Goal: Task Accomplishment & Management: Complete application form

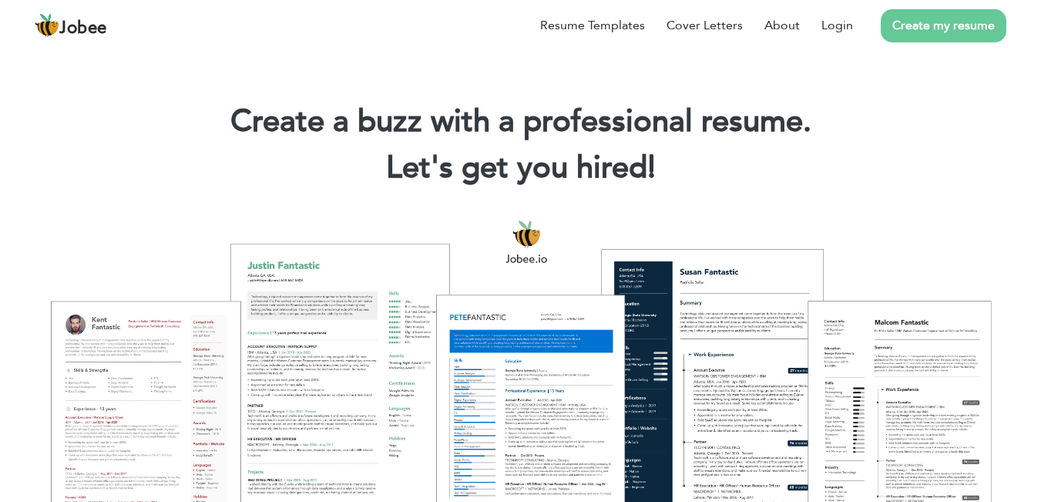
click at [945, 29] on link "Create my resume" at bounding box center [944, 25] width 126 height 33
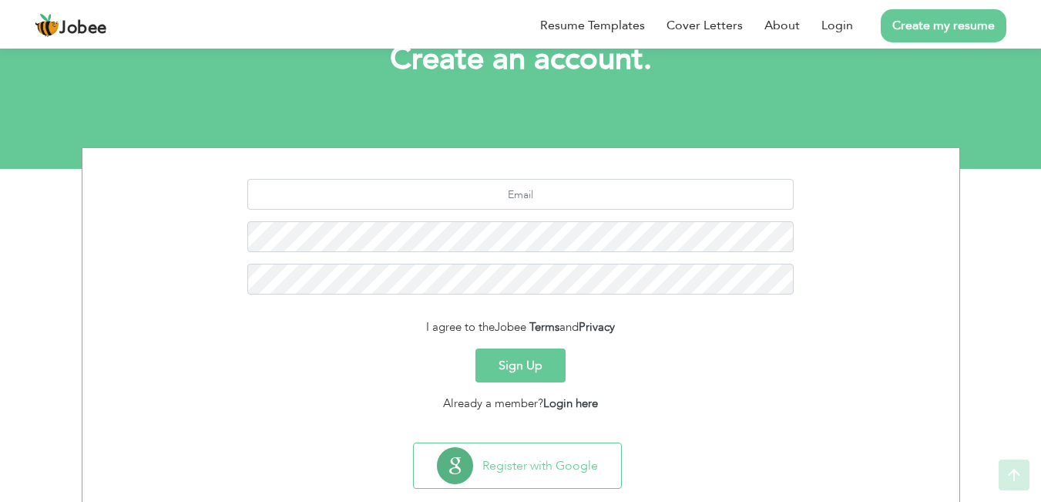
scroll to position [138, 0]
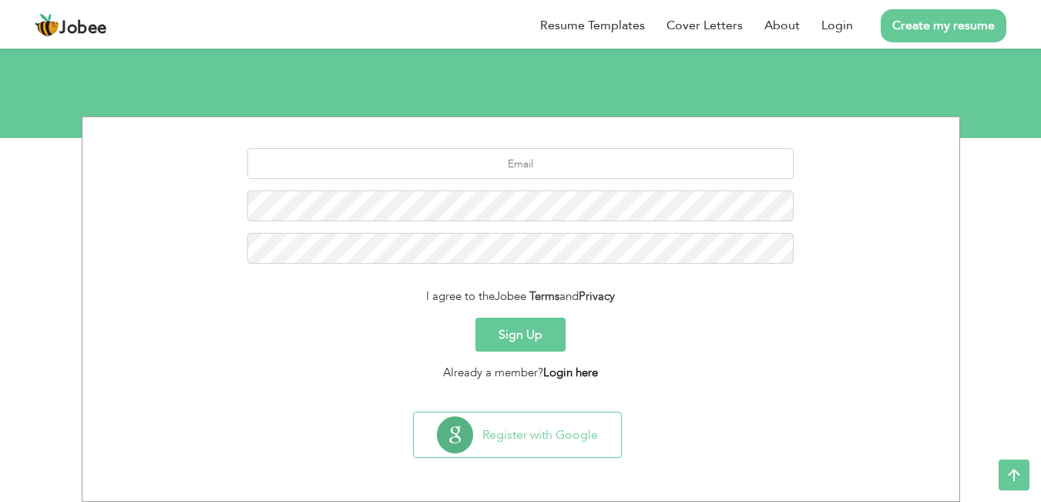
click at [569, 375] on link "Login here" at bounding box center [570, 371] width 55 height 15
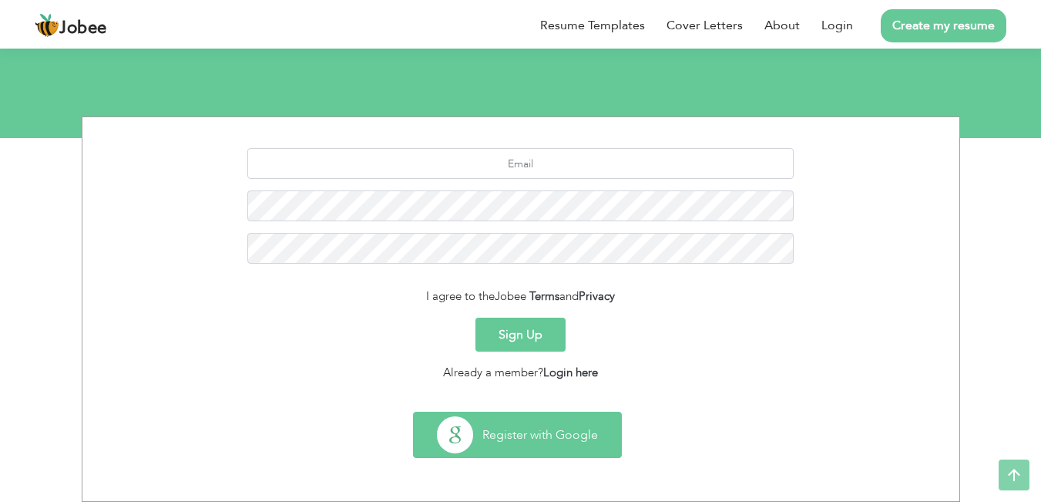
scroll to position [153, 0]
click at [512, 432] on button "Register with Google" at bounding box center [517, 434] width 207 height 45
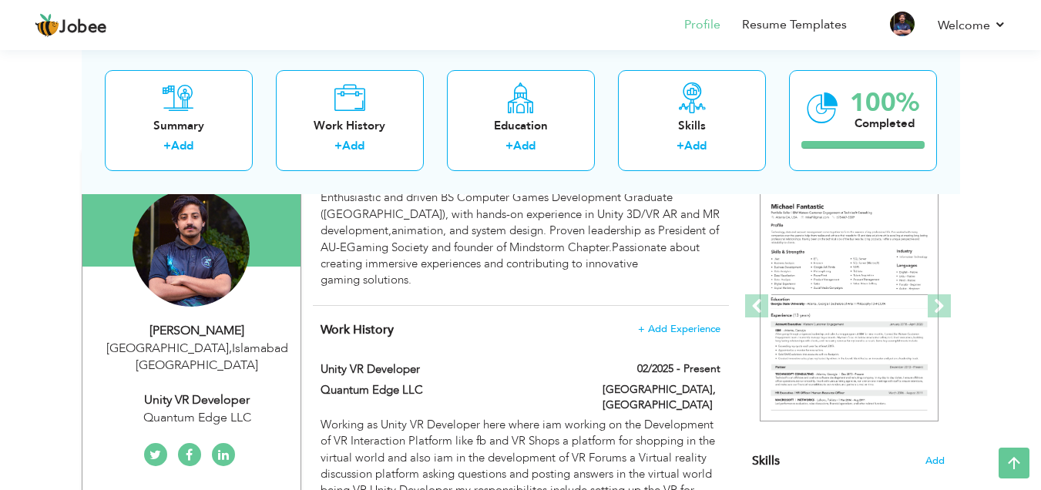
scroll to position [100, 0]
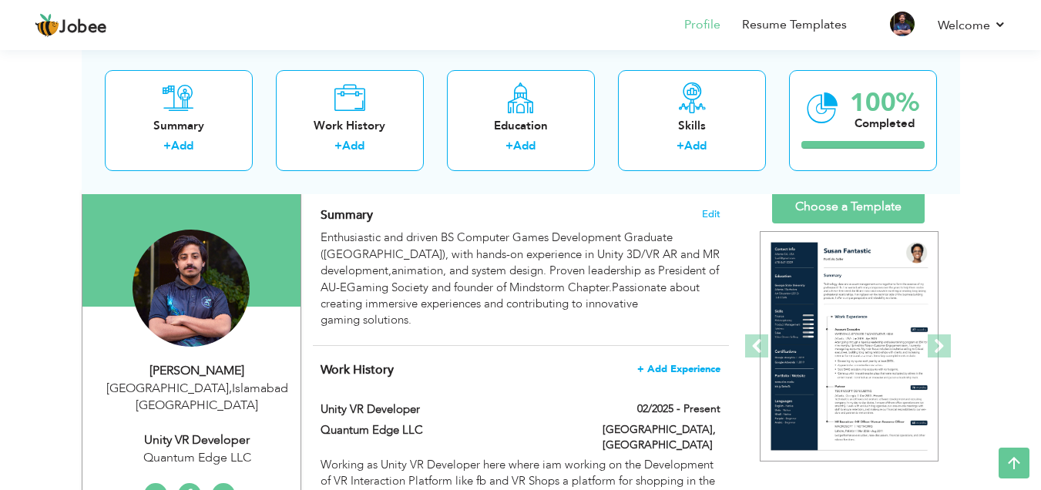
click at [689, 365] on span "+ Add Experience" at bounding box center [678, 369] width 83 height 11
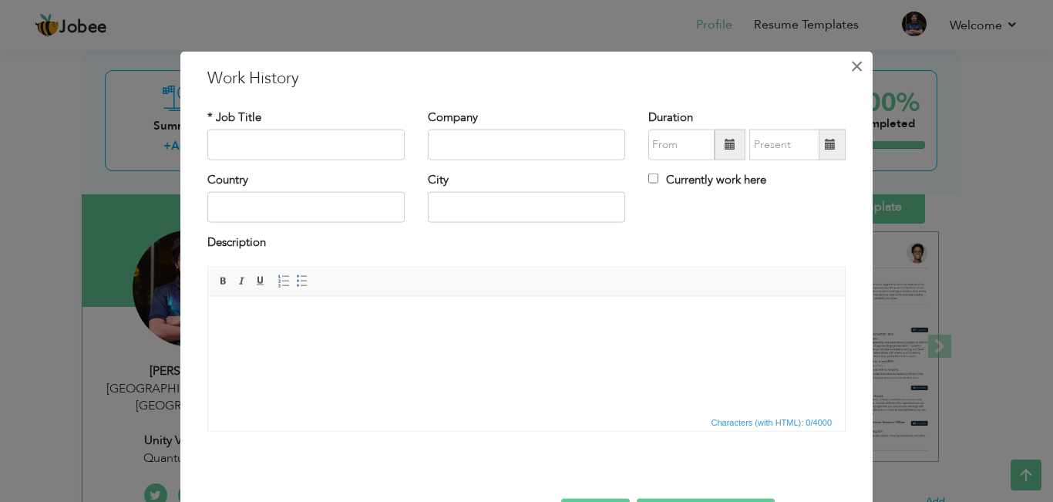
click at [850, 69] on span "×" at bounding box center [856, 66] width 13 height 28
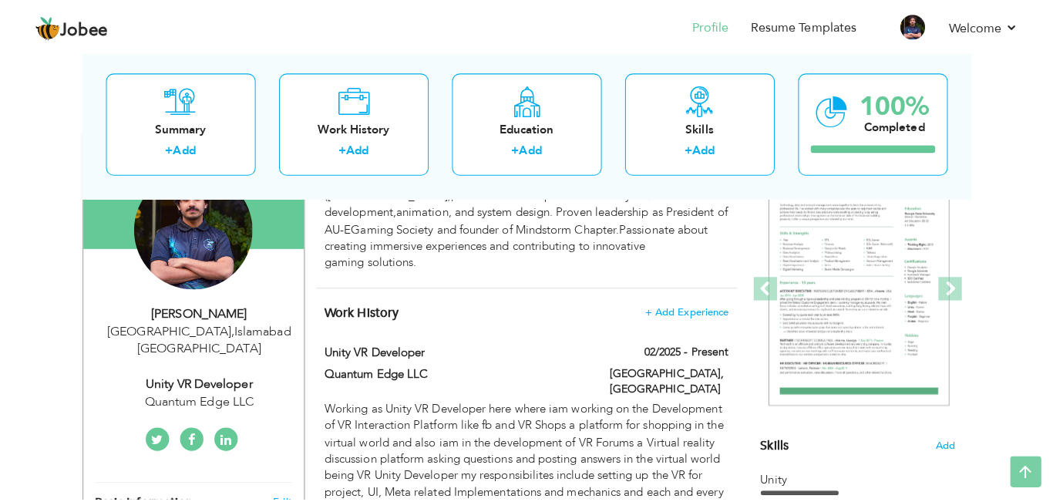
scroll to position [28, 0]
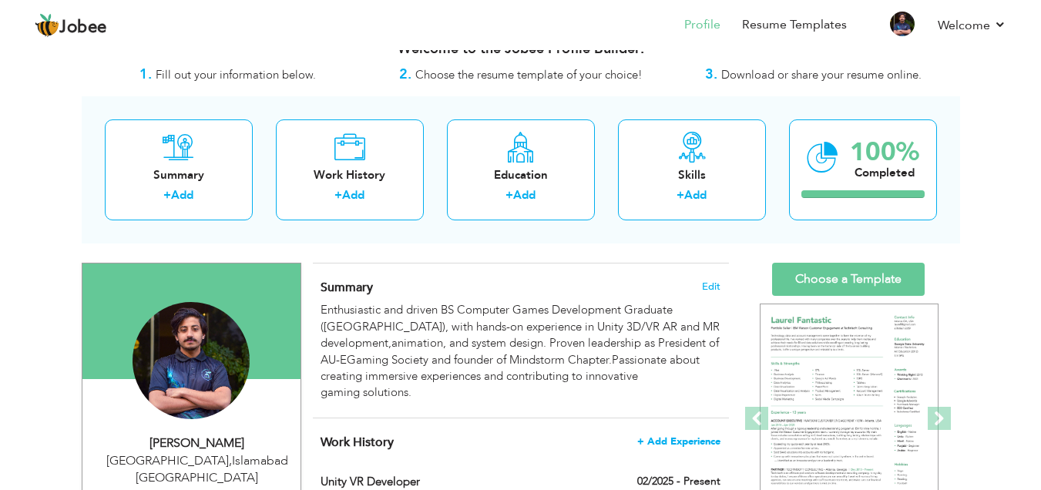
click at [677, 442] on h4 "Work History + Add Experience" at bounding box center [520, 442] width 399 height 15
click at [677, 436] on span "+ Add Experience" at bounding box center [678, 441] width 83 height 11
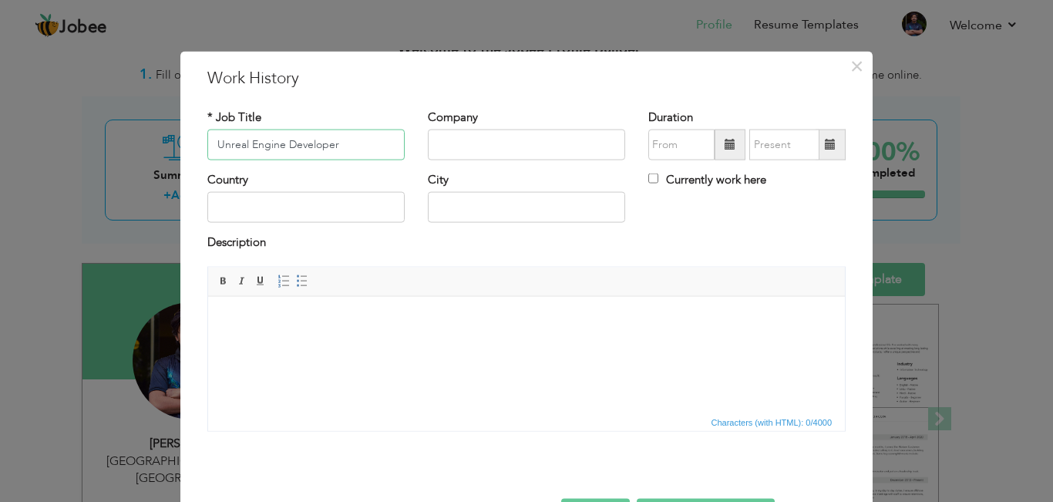
type input "Unreal Engine Developer"
click at [465, 154] on input "text" at bounding box center [526, 144] width 197 height 31
type input "v"
type input "Voxel Studios"
click at [270, 211] on input "text" at bounding box center [305, 207] width 197 height 31
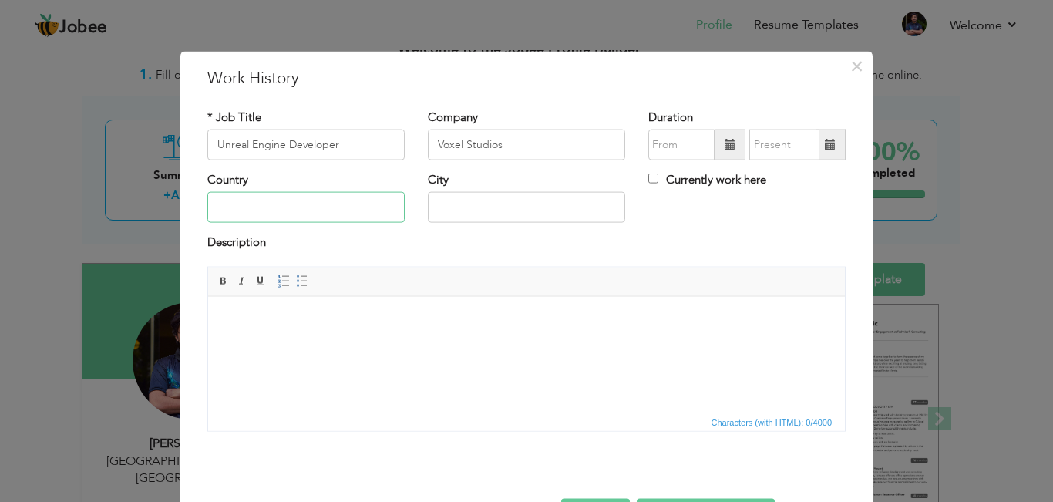
click at [270, 211] on input "text" at bounding box center [305, 207] width 197 height 31
type input "[GEOGRAPHIC_DATA]"
click at [494, 208] on input "text" at bounding box center [526, 207] width 197 height 31
type input "[GEOGRAPHIC_DATA]"
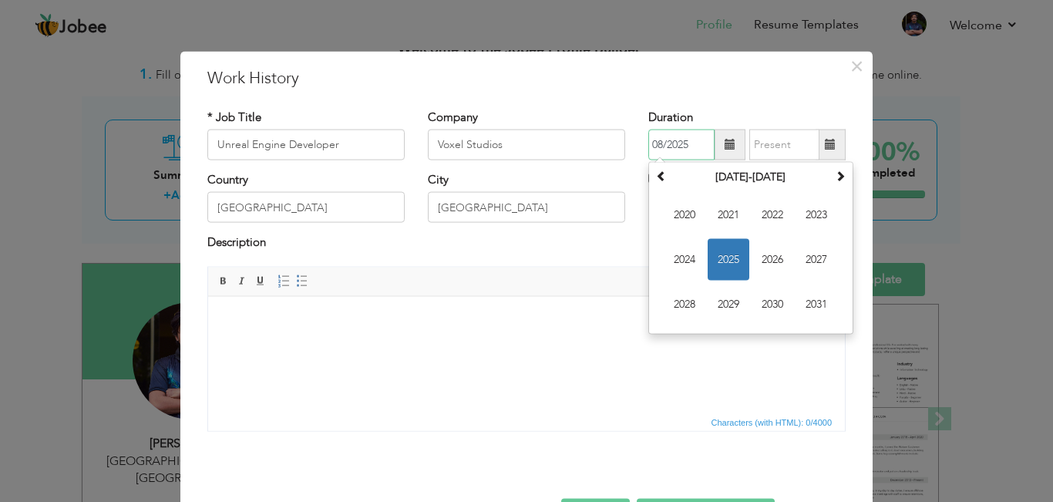
click at [649, 153] on input "08/2025" at bounding box center [681, 144] width 66 height 31
click at [824, 213] on span "2023" at bounding box center [816, 215] width 42 height 42
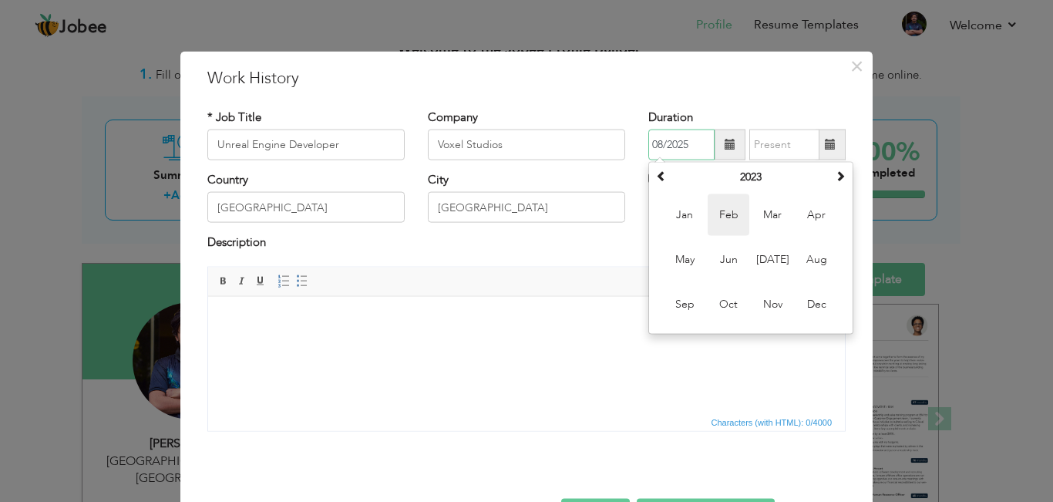
click at [729, 221] on span "Feb" at bounding box center [728, 215] width 42 height 42
type input "02/2023"
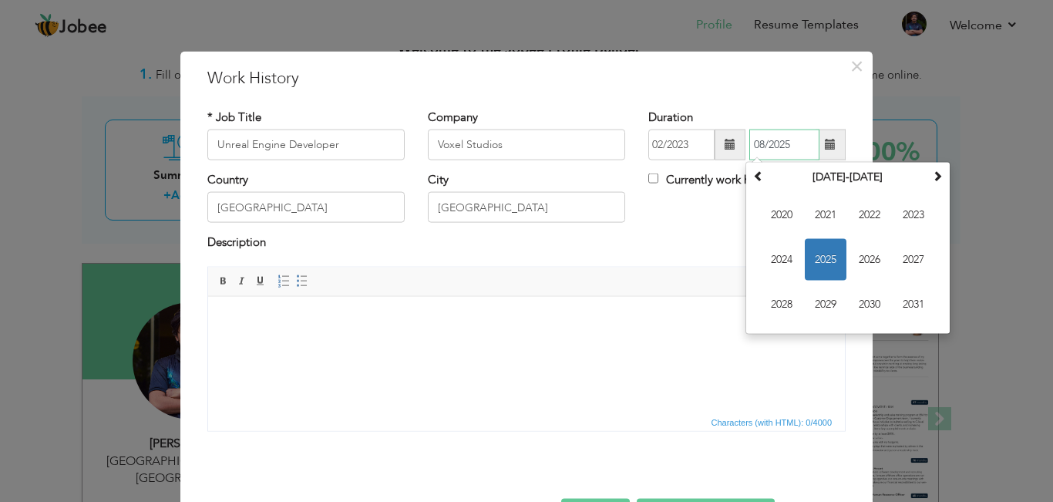
drag, startPoint x: 798, startPoint y: 140, endPoint x: 841, endPoint y: 269, distance: 135.5
click at [841, 160] on div "02/2023 08/2025 August 2025 Su Mo Tu We Th Fr Sa 27 28 29 30 31 1 2 3 4 5 6 7 8…" at bounding box center [746, 144] width 197 height 31
click at [911, 214] on span "2023" at bounding box center [913, 215] width 42 height 42
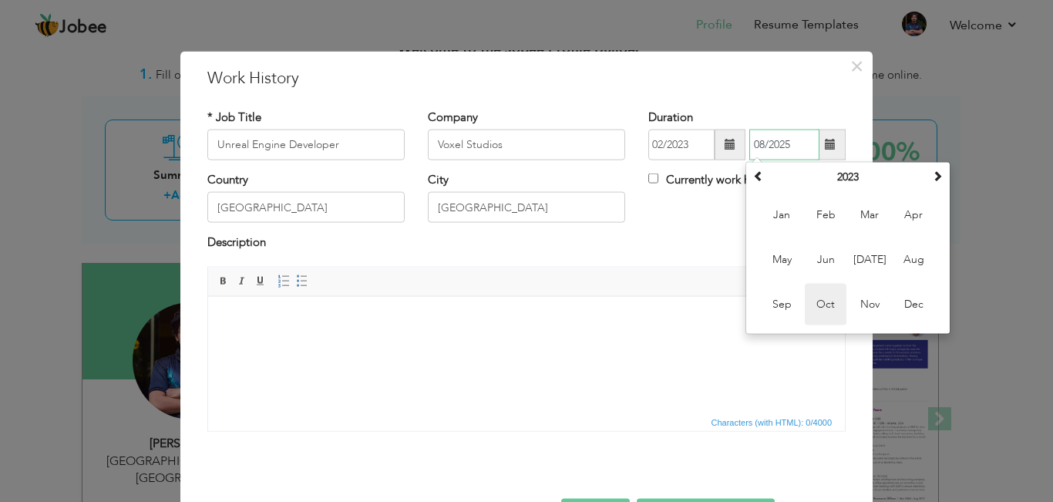
click at [812, 309] on span "Oct" at bounding box center [825, 305] width 42 height 42
type input "10/2023"
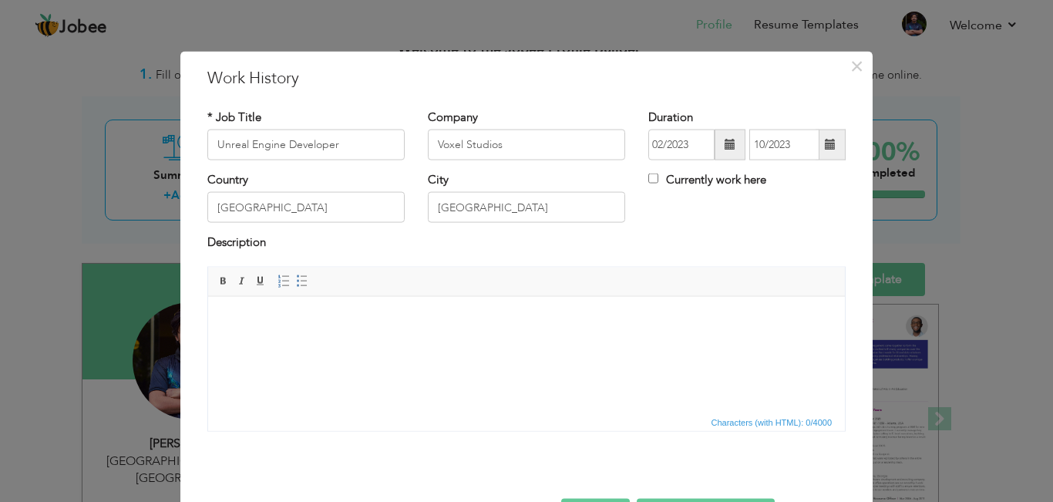
click at [512, 314] on body at bounding box center [526, 319] width 606 height 16
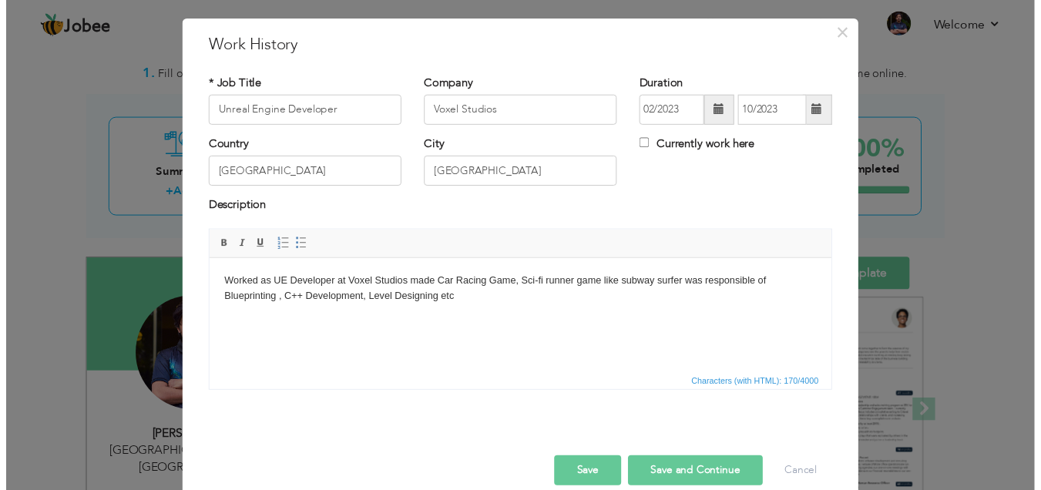
scroll to position [54, 0]
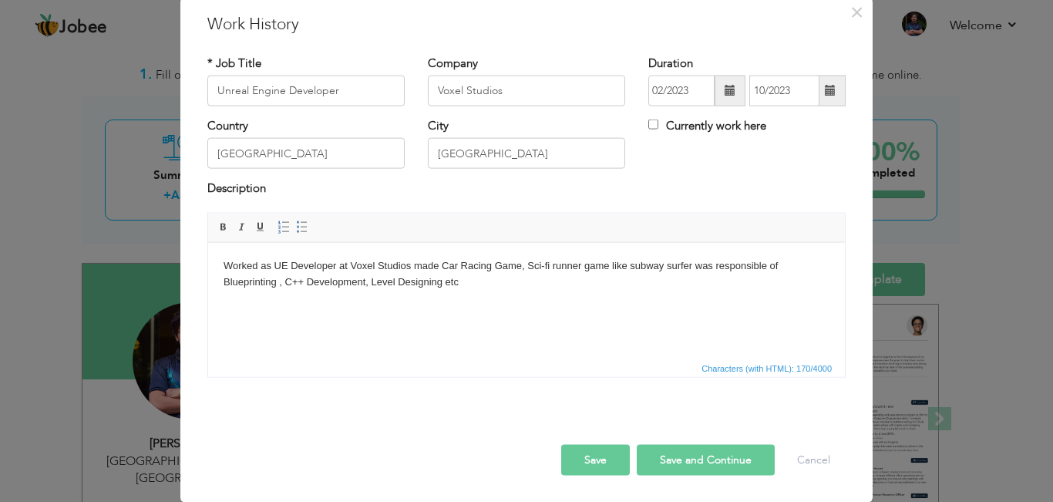
click at [676, 454] on button "Save and Continue" at bounding box center [705, 459] width 138 height 31
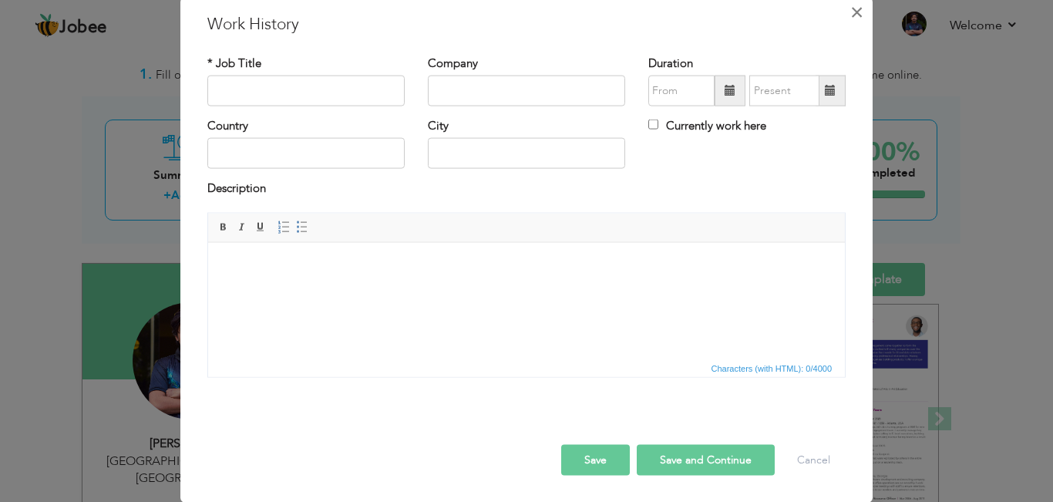
click at [850, 8] on span "×" at bounding box center [856, 12] width 13 height 28
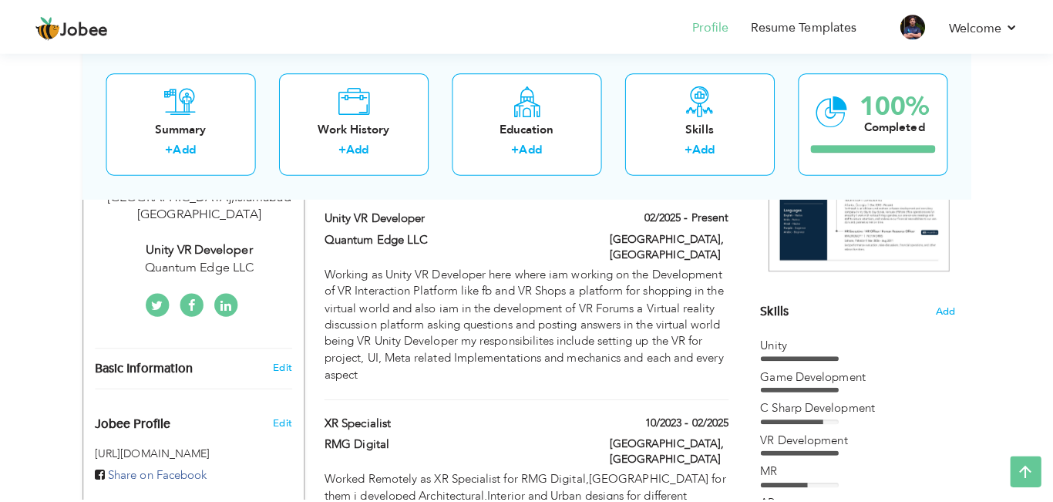
scroll to position [309, 0]
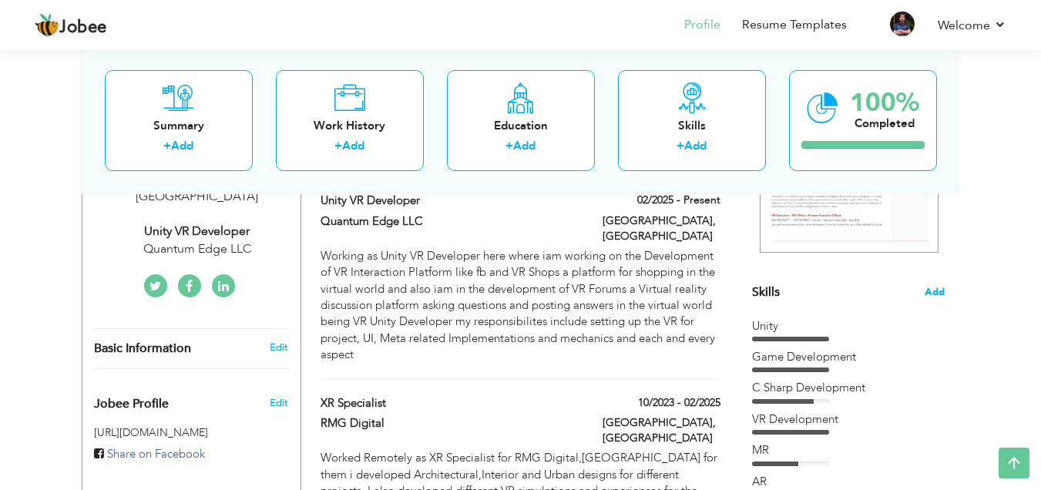
click at [927, 288] on span "Add" at bounding box center [935, 292] width 20 height 15
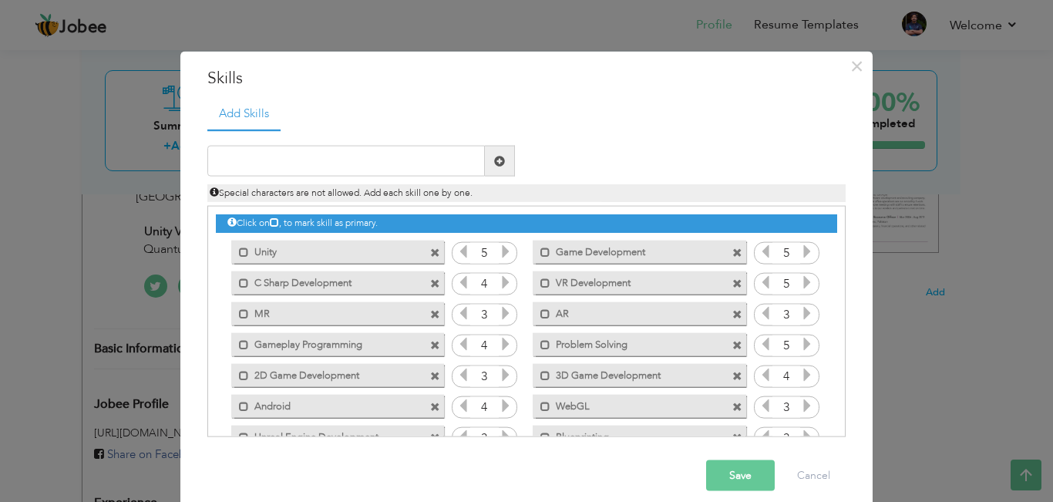
drag, startPoint x: 833, startPoint y: 308, endPoint x: 840, endPoint y: 341, distance: 33.1
click at [840, 341] on div "Add Skills Duplicate entry Unity 5 5 4 5" at bounding box center [526, 272] width 661 height 351
click at [838, 344] on div "Click on , to mark skill as primary." at bounding box center [526, 321] width 638 height 231
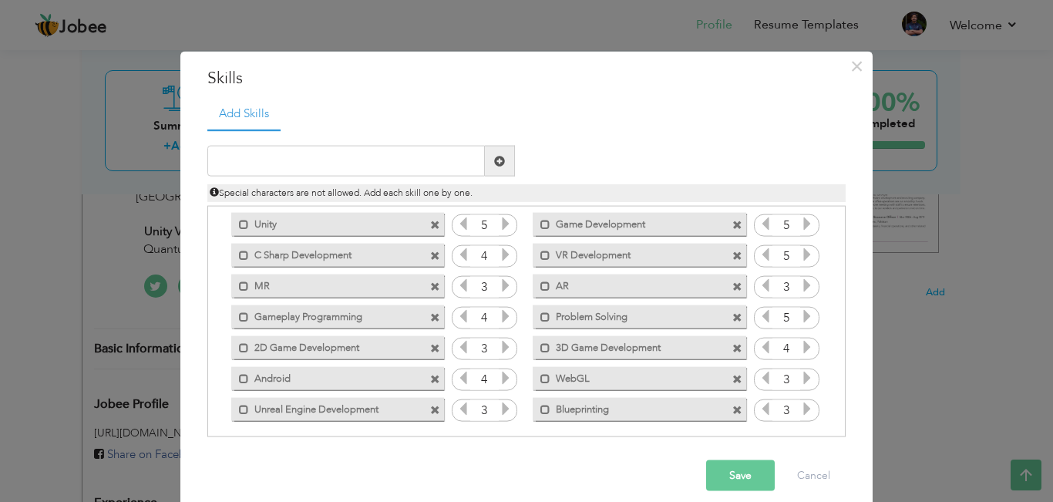
scroll to position [35, 0]
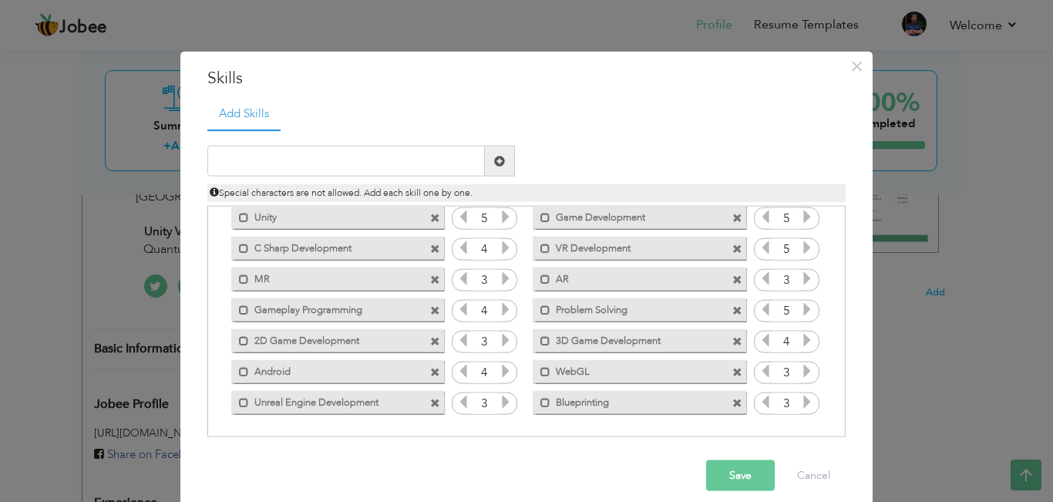
click at [800, 397] on icon at bounding box center [807, 402] width 14 height 14
drag, startPoint x: 505, startPoint y: 406, endPoint x: 497, endPoint y: 405, distance: 7.7
click at [498, 405] on div "3" at bounding box center [484, 402] width 65 height 23
click at [499, 405] on icon at bounding box center [506, 402] width 14 height 14
drag, startPoint x: 838, startPoint y: 368, endPoint x: 838, endPoint y: 306, distance: 62.4
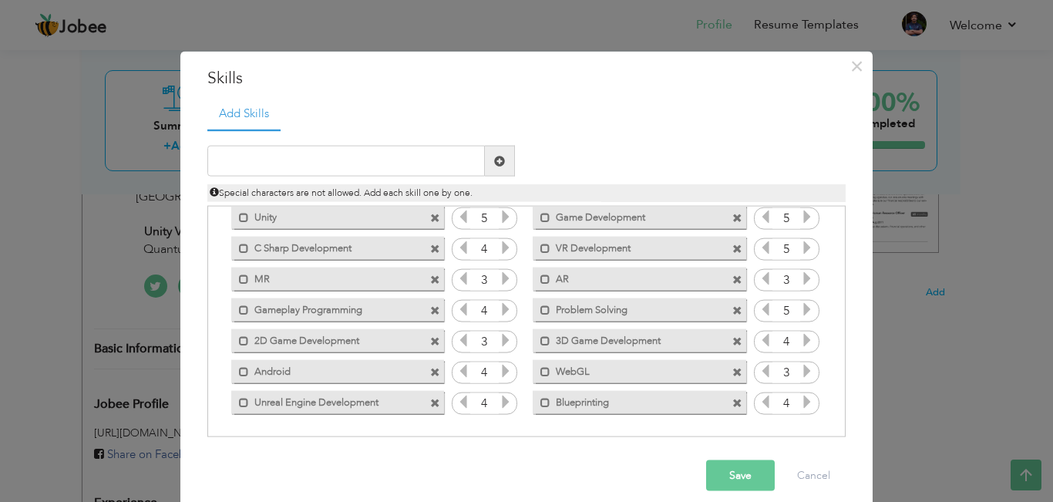
click at [838, 305] on div "Click on , to mark skill as primary." at bounding box center [526, 321] width 638 height 231
drag, startPoint x: 838, startPoint y: 306, endPoint x: 837, endPoint y: 250, distance: 56.3
click at [837, 250] on div "Click on , to mark skill as primary." at bounding box center [526, 321] width 638 height 231
click at [267, 172] on input "text" at bounding box center [345, 161] width 277 height 31
type input "C++"
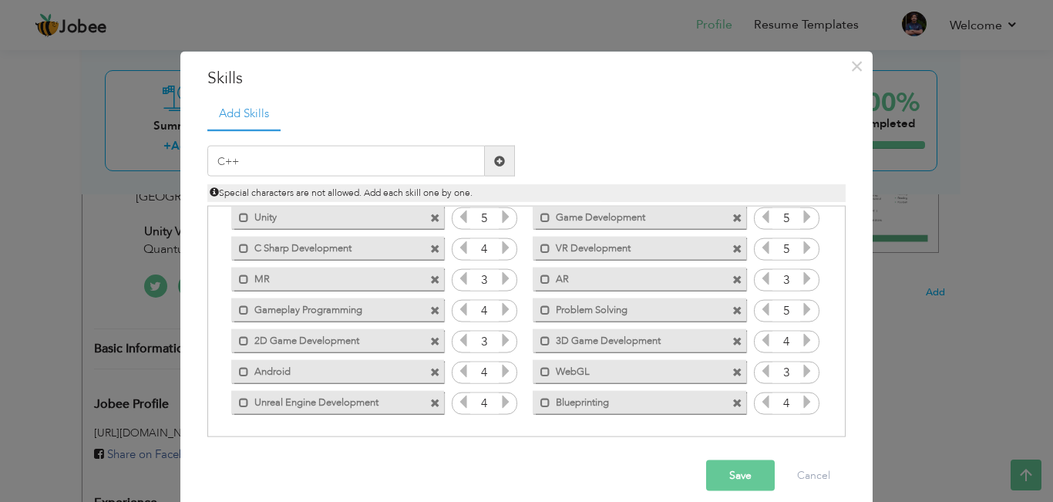
click at [492, 167] on span at bounding box center [500, 161] width 30 height 31
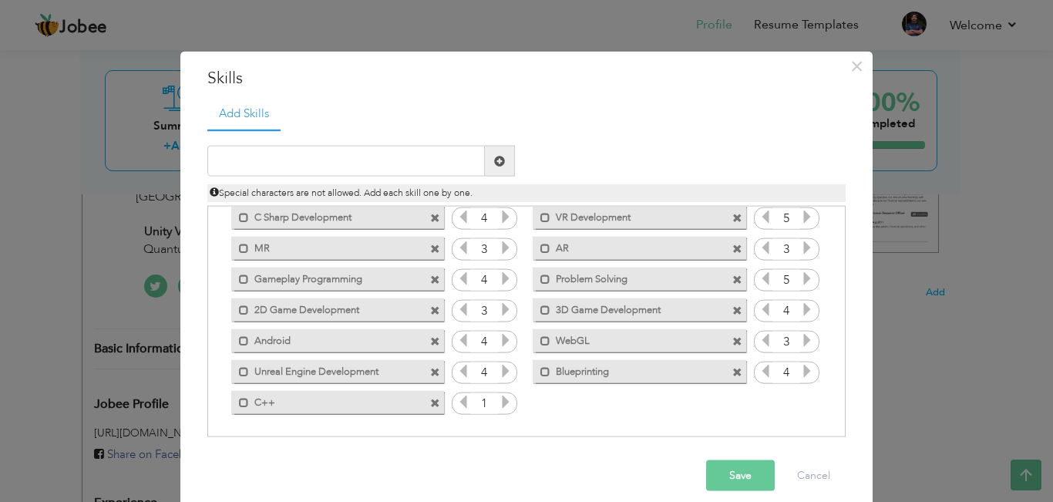
click at [499, 398] on icon at bounding box center [506, 402] width 14 height 14
click at [717, 483] on button "Save" at bounding box center [740, 475] width 69 height 31
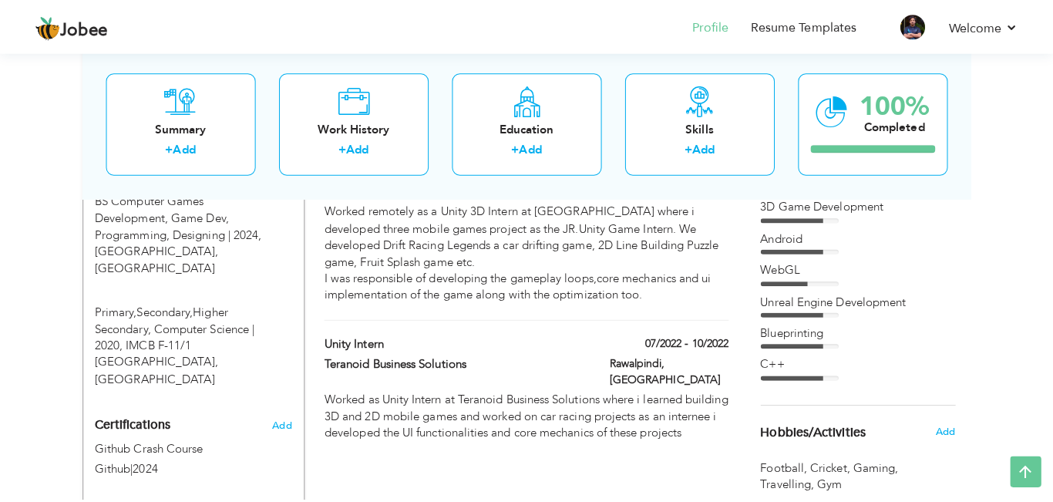
scroll to position [764, 0]
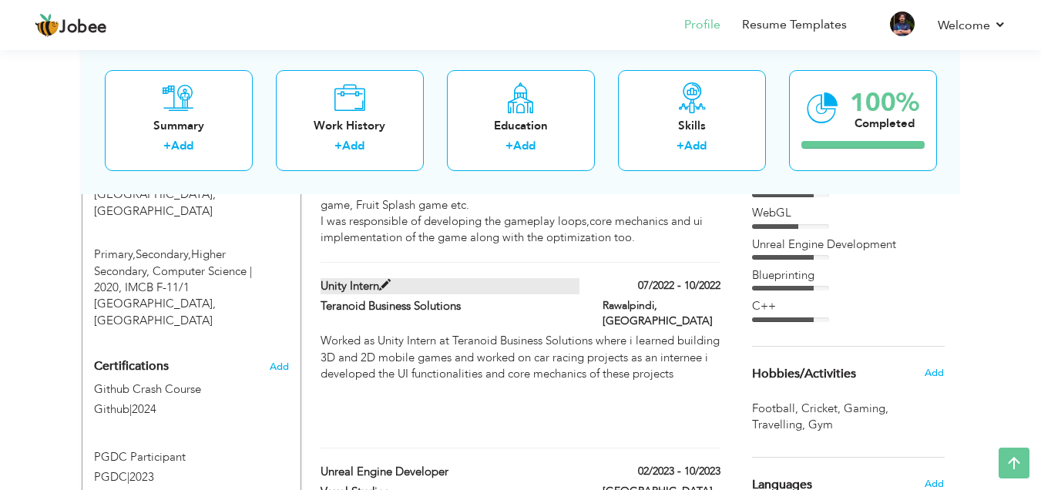
drag, startPoint x: 454, startPoint y: 315, endPoint x: 463, endPoint y: 264, distance: 51.7
click at [463, 278] on div "Unity Intern 07/2022 - 10/2022 Unity Intern 07/2022 - 10/2022 Teranoid Business…" at bounding box center [520, 363] width 399 height 170
type input "Unity Intern"
type input "Teranoid Business Solutions"
type input "07/2022"
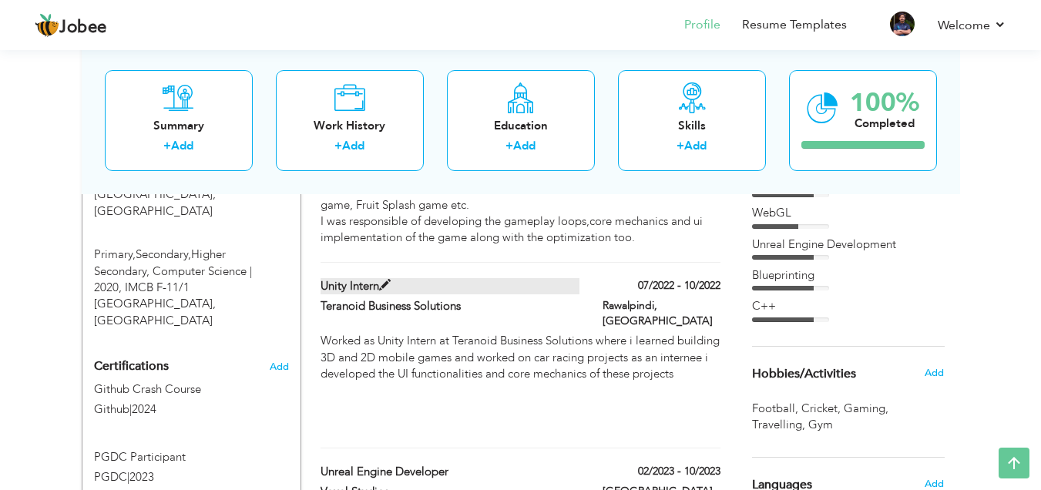
type input "10/2022"
type input "[GEOGRAPHIC_DATA]"
type input "Rawalpindi"
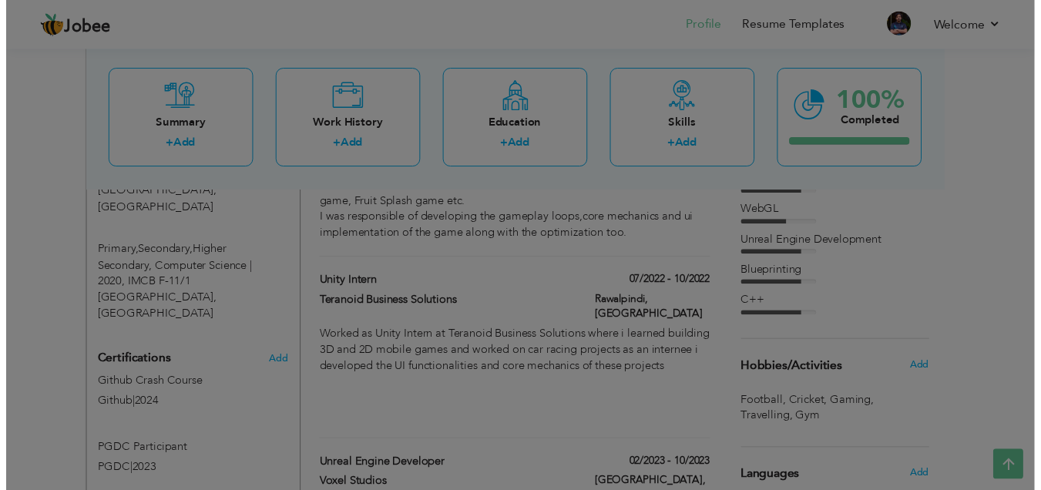
scroll to position [0, 0]
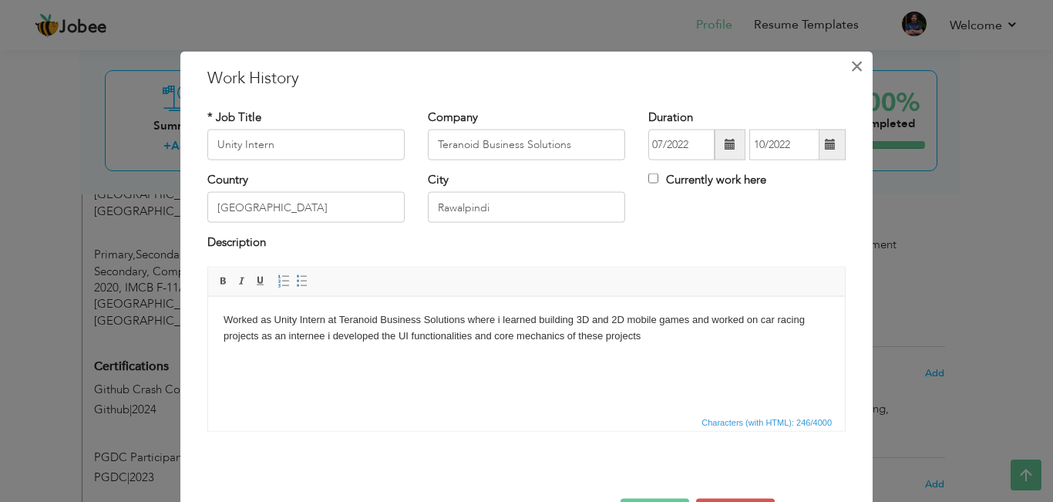
click at [852, 72] on span "×" at bounding box center [856, 66] width 13 height 28
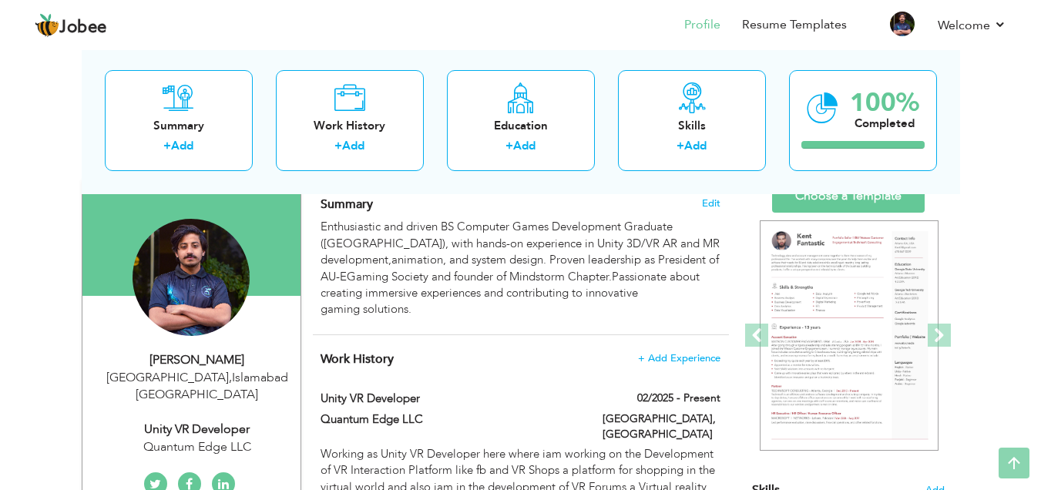
scroll to position [61, 0]
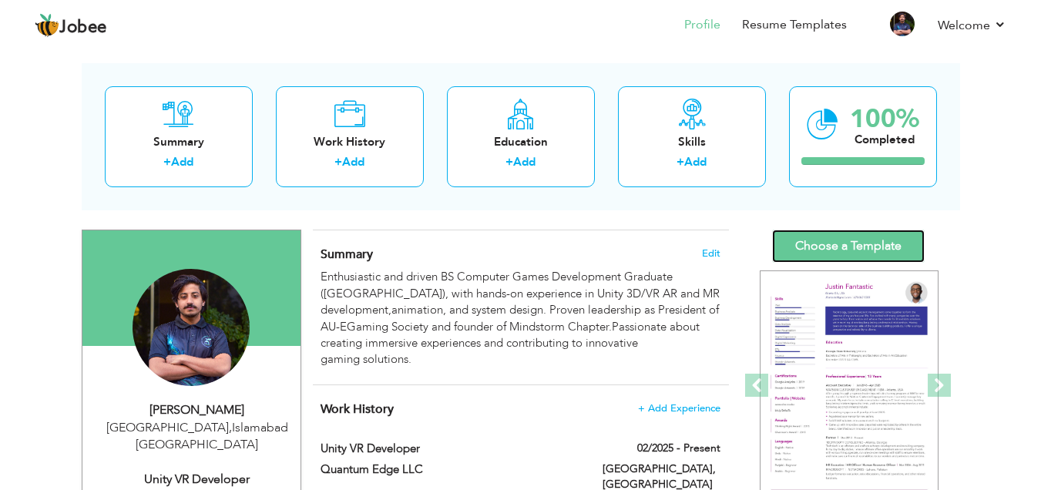
click at [864, 244] on link "Choose a Template" at bounding box center [848, 246] width 153 height 33
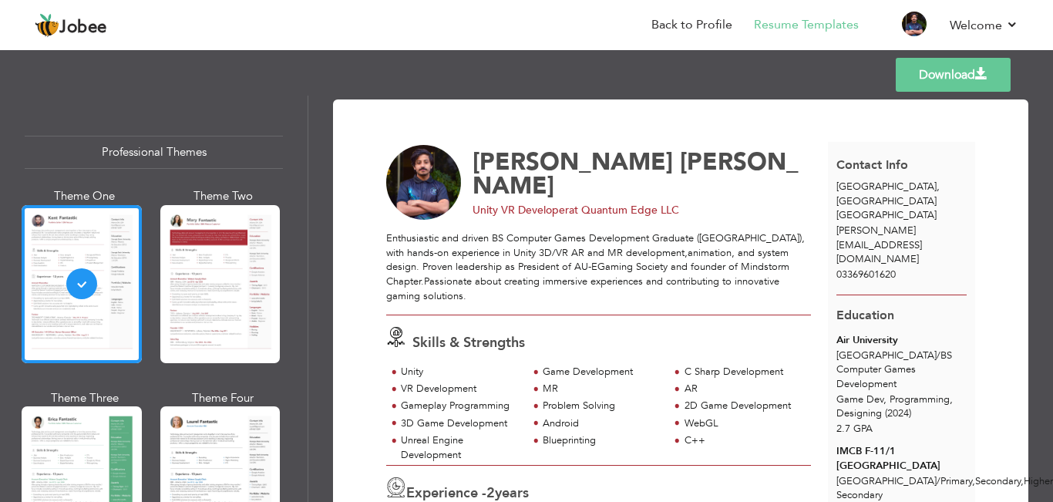
click at [417, 200] on img at bounding box center [424, 183] width 76 height 76
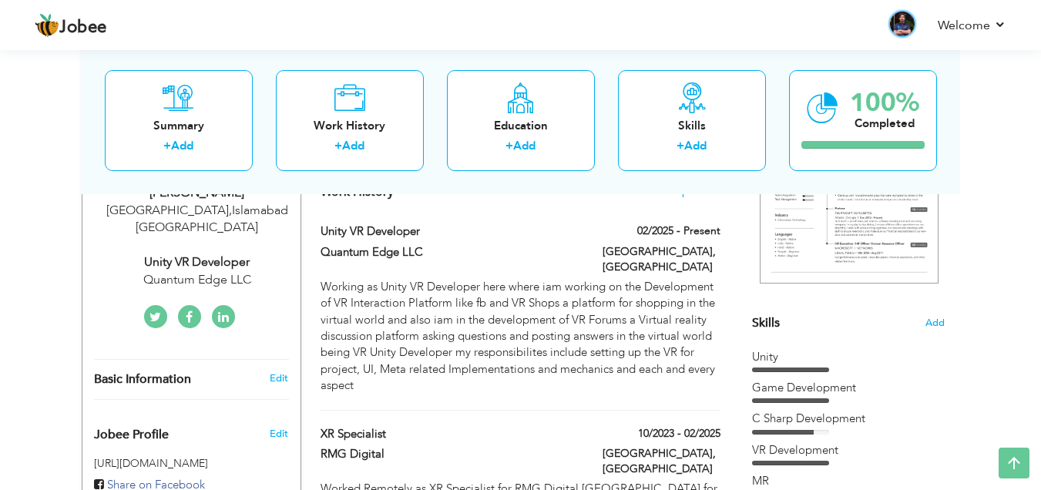
scroll to position [61, 0]
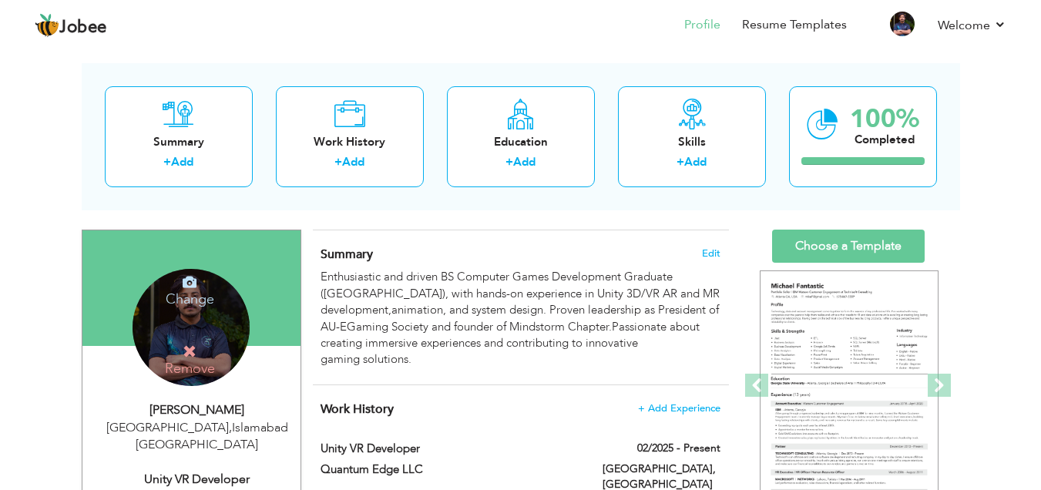
click at [224, 301] on h4 "Change" at bounding box center [190, 288] width 110 height 37
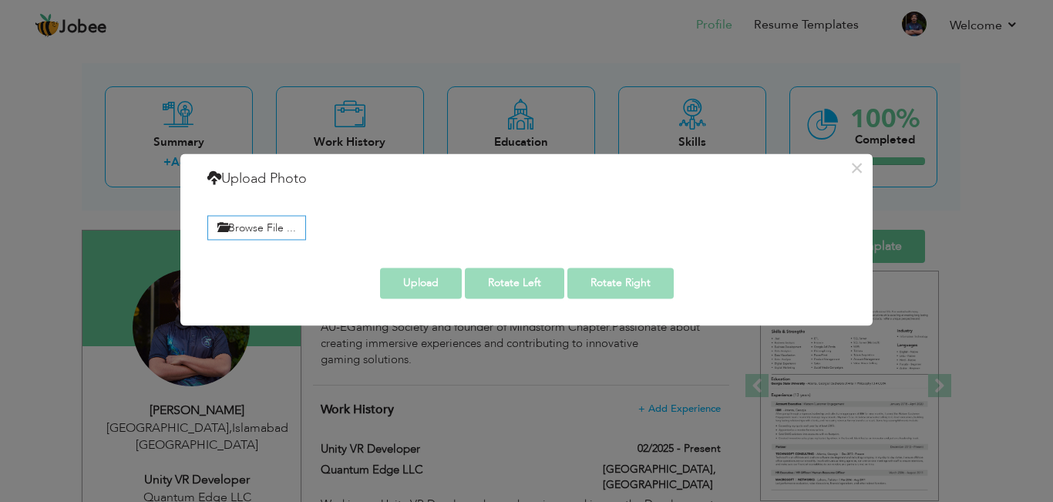
click at [757, 141] on div "× Upload Photo Browse File ..." at bounding box center [526, 251] width 1053 height 502
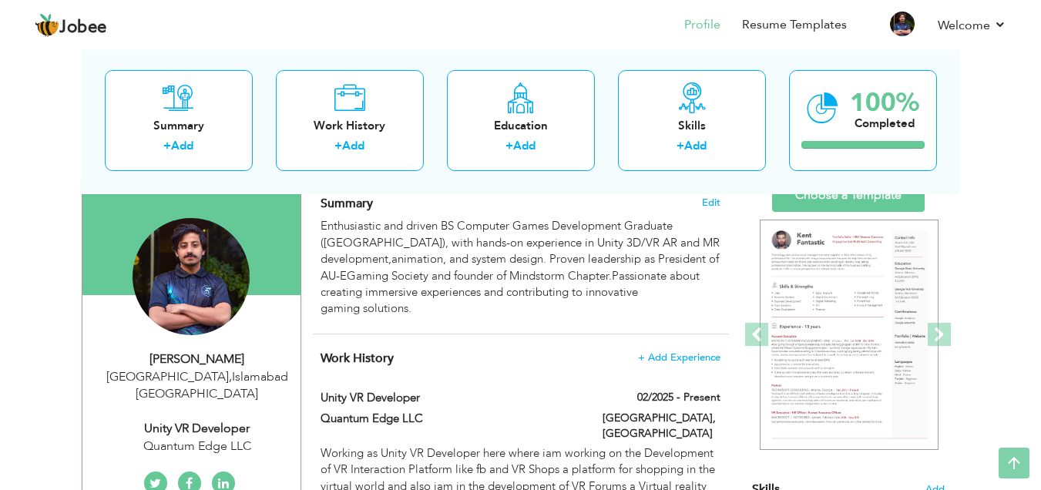
scroll to position [6, 0]
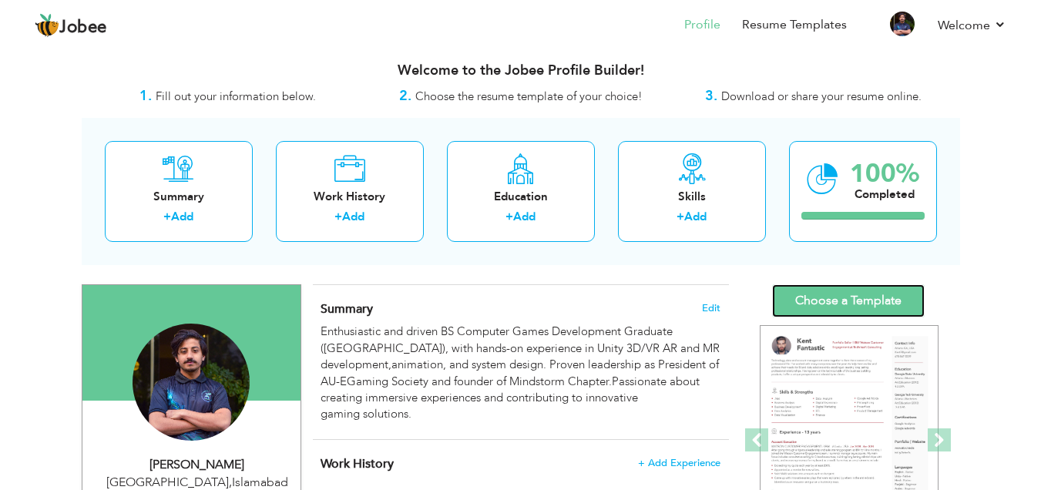
click at [850, 290] on link "Choose a Template" at bounding box center [848, 300] width 153 height 33
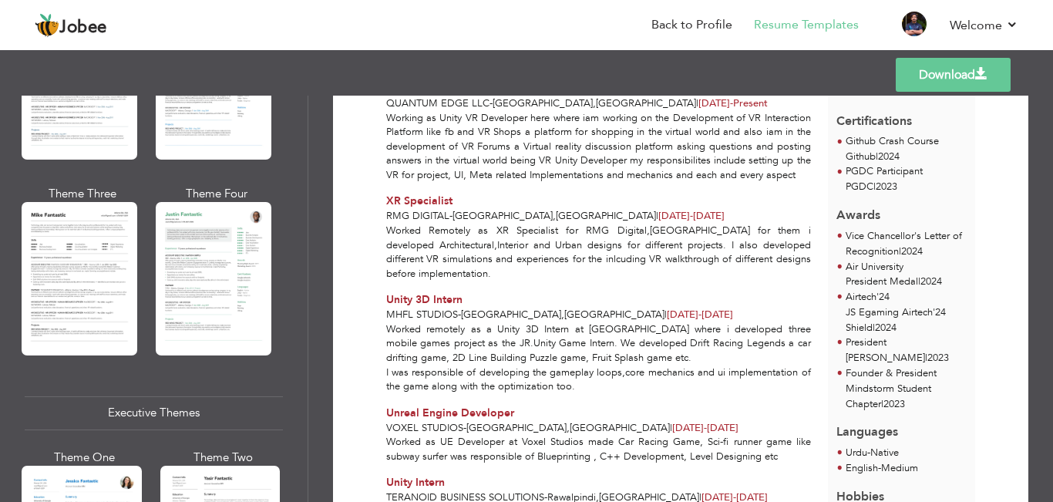
scroll to position [960, 0]
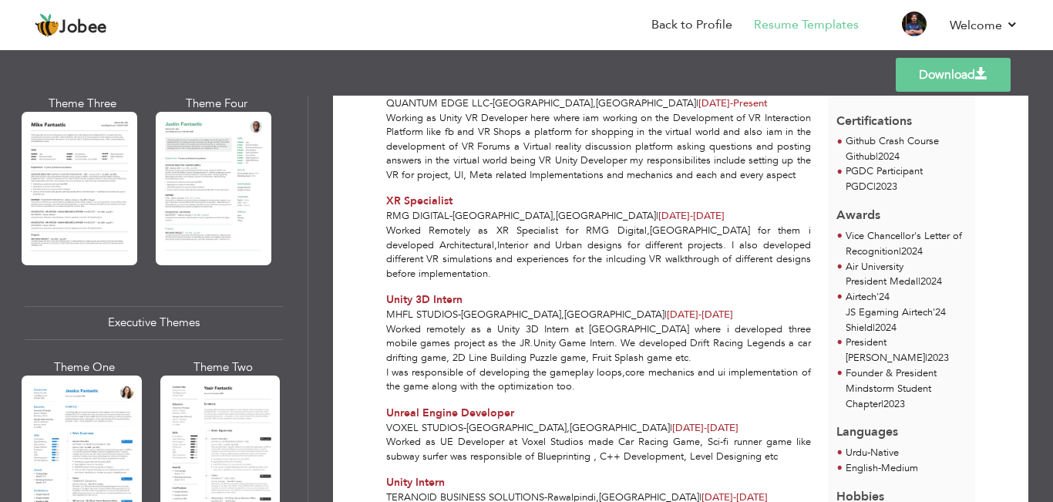
drag, startPoint x: 196, startPoint y: 238, endPoint x: 204, endPoint y: 239, distance: 7.7
click at [198, 238] on div at bounding box center [214, 188] width 116 height 153
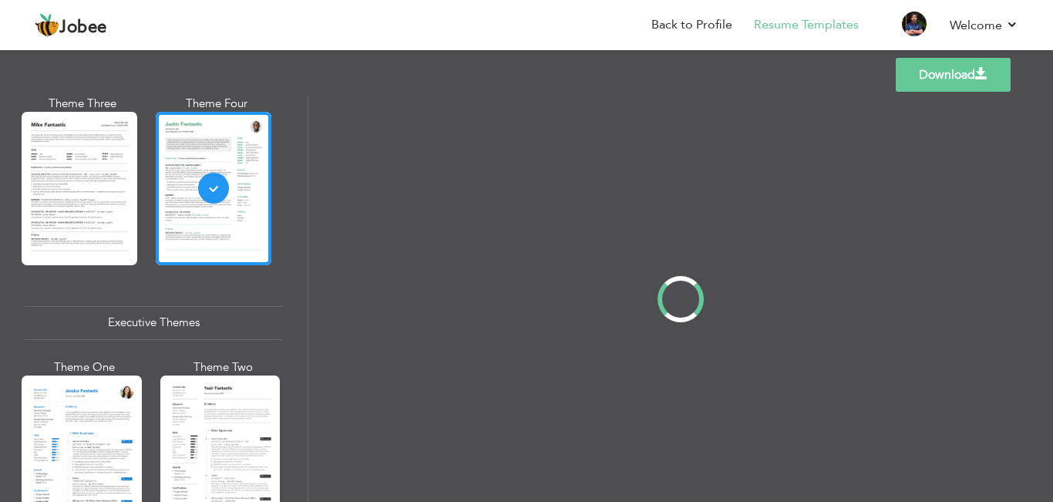
scroll to position [0, 0]
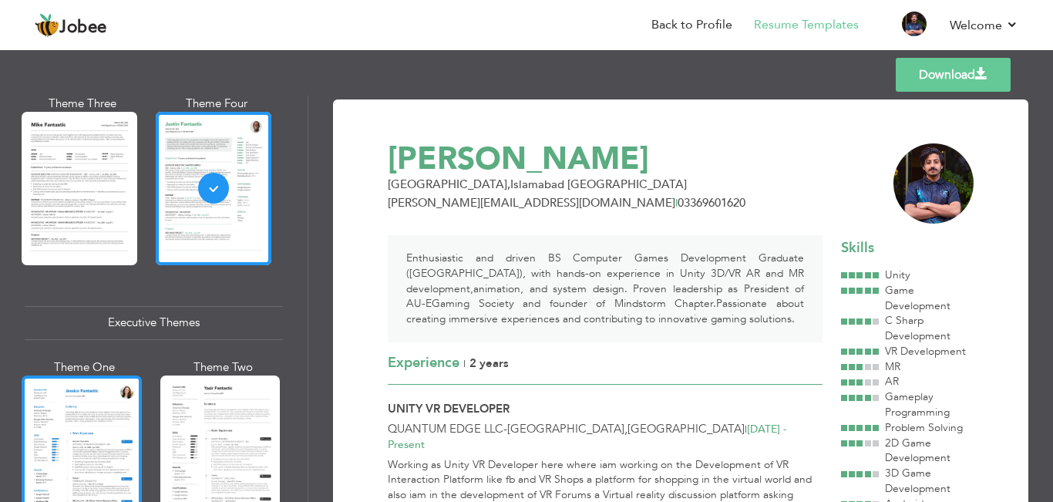
click at [90, 438] on div at bounding box center [82, 454] width 120 height 158
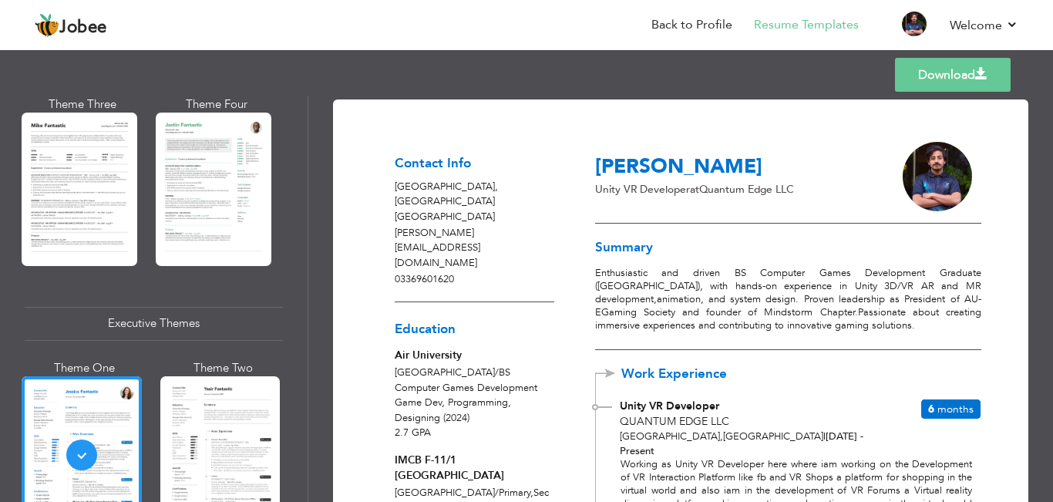
drag, startPoint x: 1046, startPoint y: 126, endPoint x: 1046, endPoint y: 145, distance: 18.5
click at [1046, 145] on div "Download Contact Info Islamabad , Islamabad Pakistan mohsin.malik1502@gmail.com…" at bounding box center [680, 299] width 744 height 406
click at [959, 80] on link "Download" at bounding box center [953, 75] width 116 height 34
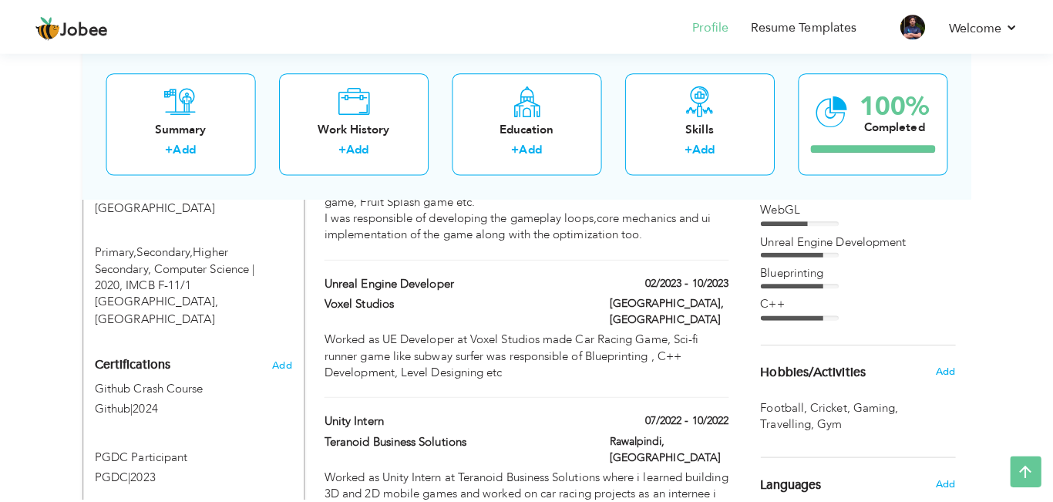
scroll to position [819, 0]
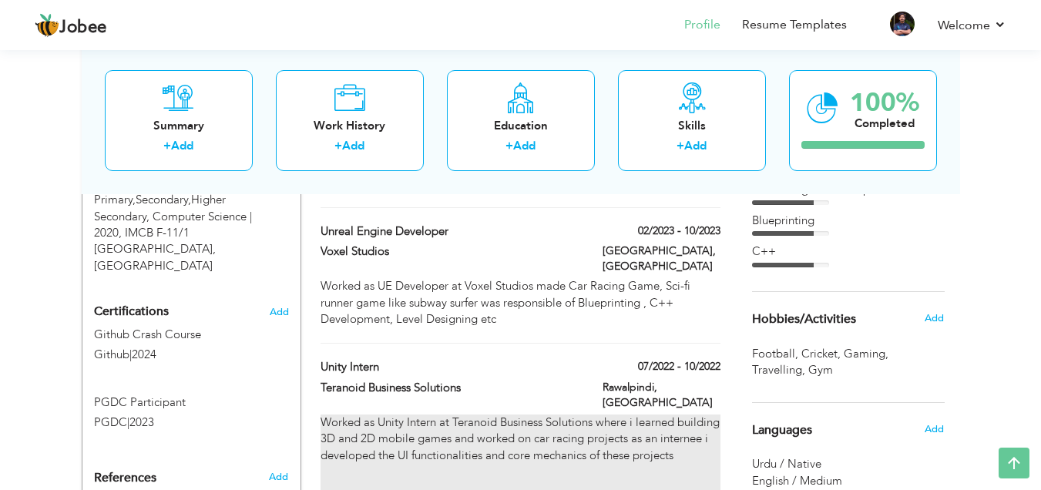
click at [686, 415] on div "Worked as Unity Intern at Teranoid Business Solutions where i learned building …" at bounding box center [520, 464] width 399 height 99
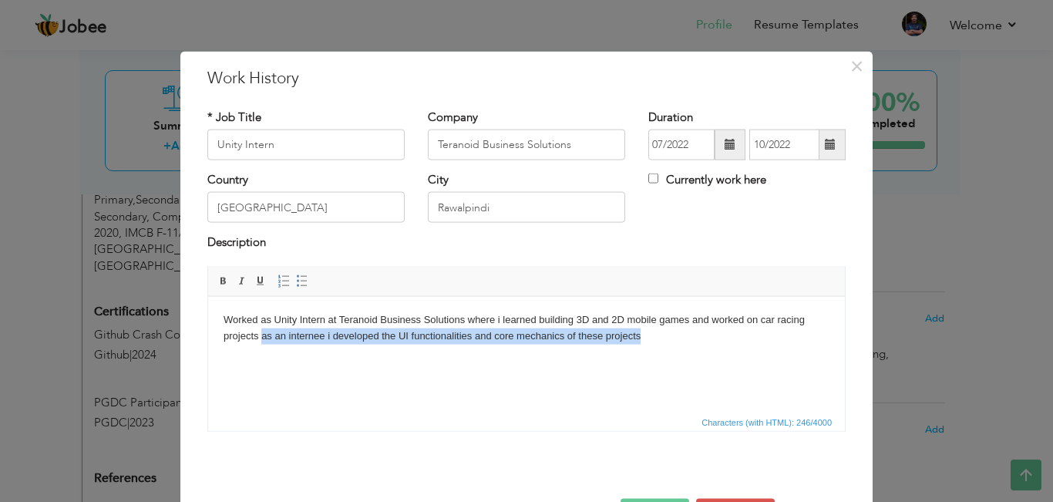
drag, startPoint x: 656, startPoint y: 339, endPoint x: 262, endPoint y: 333, distance: 393.8
click at [262, 333] on body "Worked as Unity Intern at Teranoid Business Solutions where i learned building …" at bounding box center [526, 351] width 606 height 80
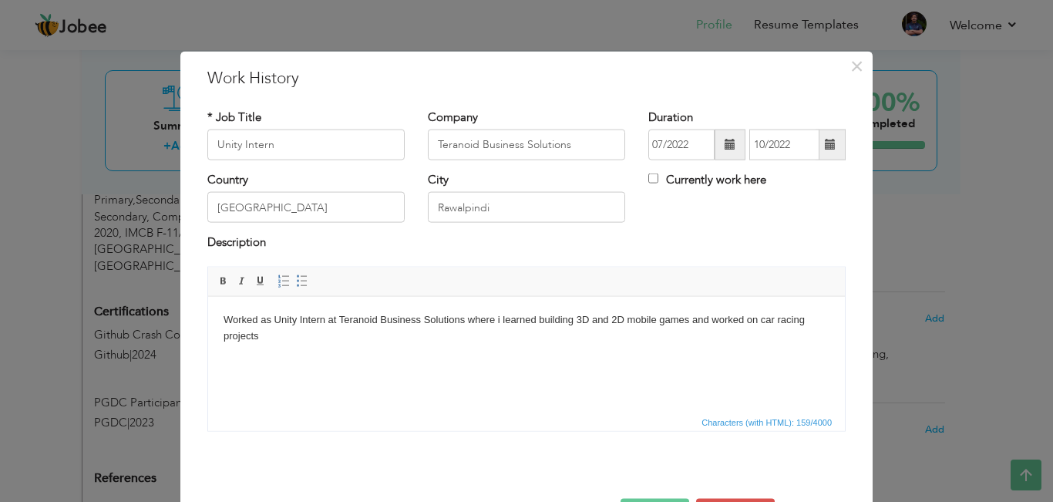
click at [961, 284] on div "× Work History * Job Title Unity Intern Company Teranoid Business Solutions Dur…" at bounding box center [526, 251] width 1053 height 502
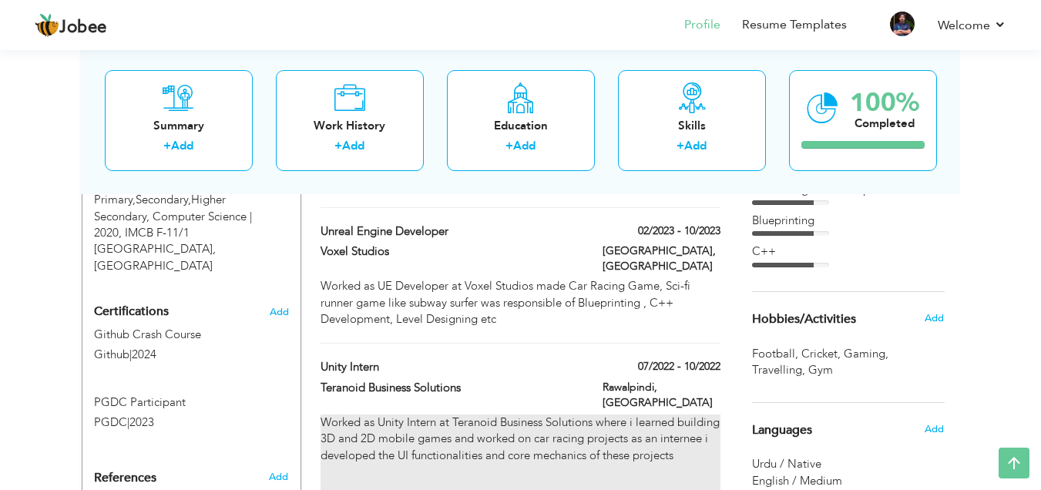
click at [611, 415] on div "Worked as Unity Intern at Teranoid Business Solutions where i learned building …" at bounding box center [520, 464] width 399 height 99
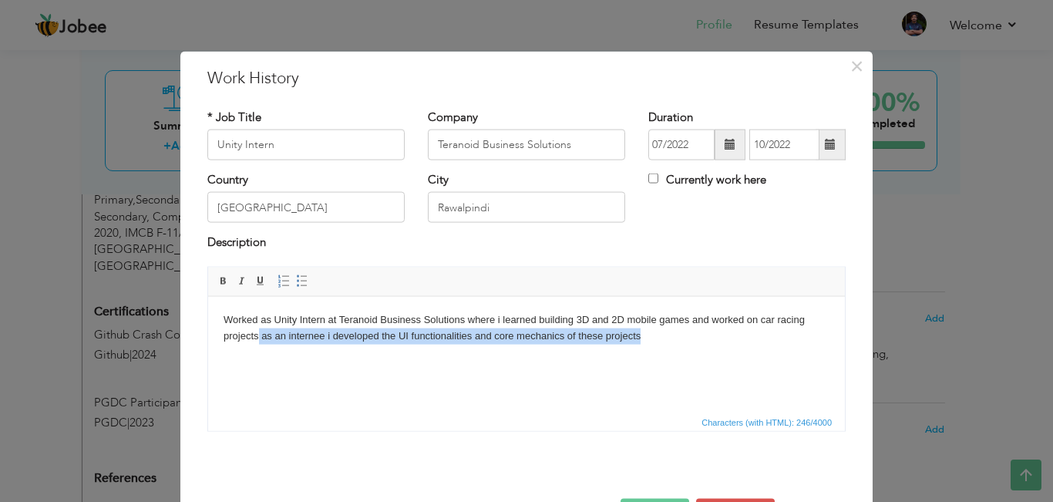
drag, startPoint x: 643, startPoint y: 335, endPoint x: 257, endPoint y: 337, distance: 386.0
click at [257, 337] on body "Worked as Unity Intern at Teranoid Business Solutions where i learned building …" at bounding box center [526, 351] width 606 height 80
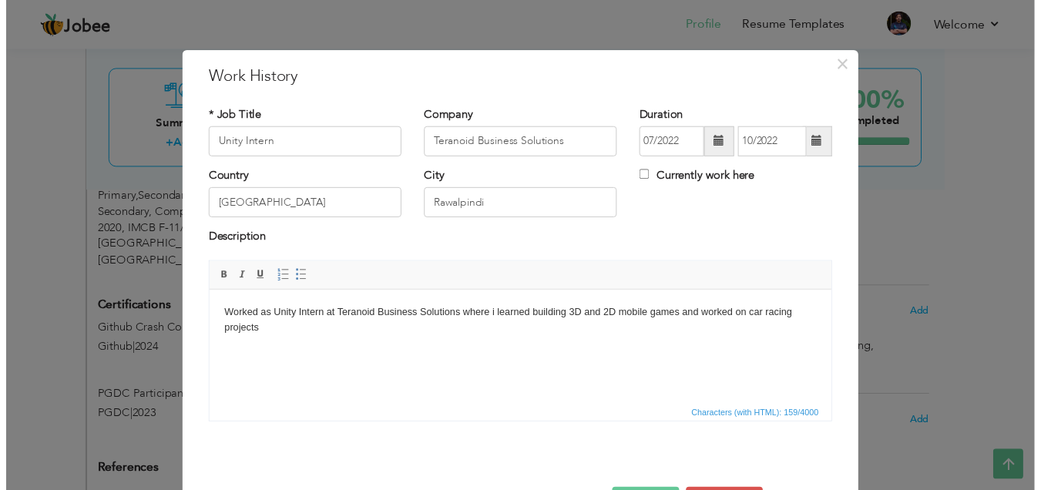
scroll to position [54, 0]
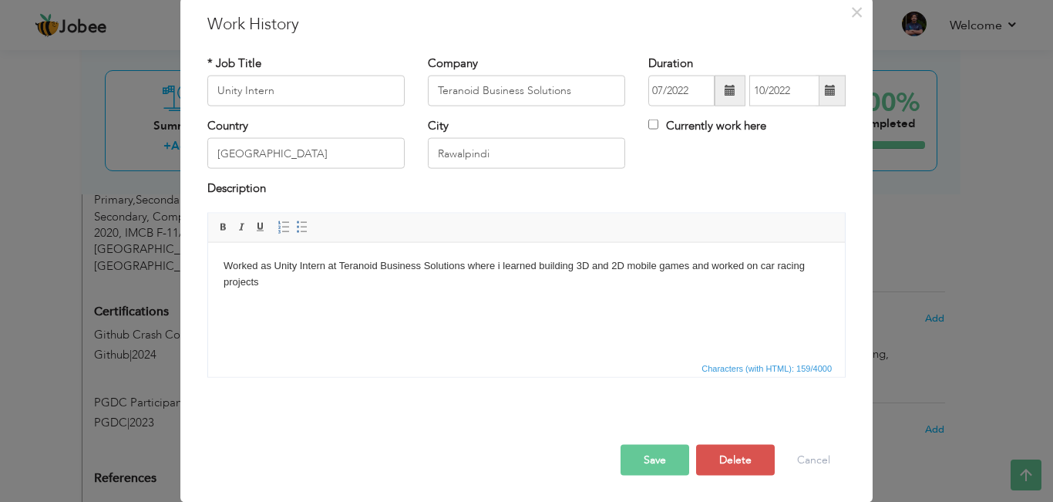
click at [656, 458] on button "Save" at bounding box center [654, 459] width 69 height 31
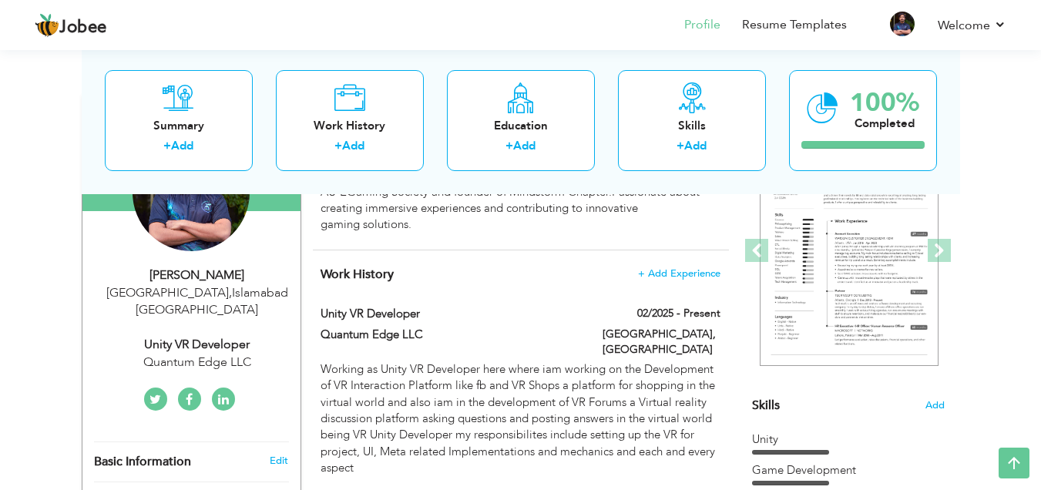
scroll to position [162, 0]
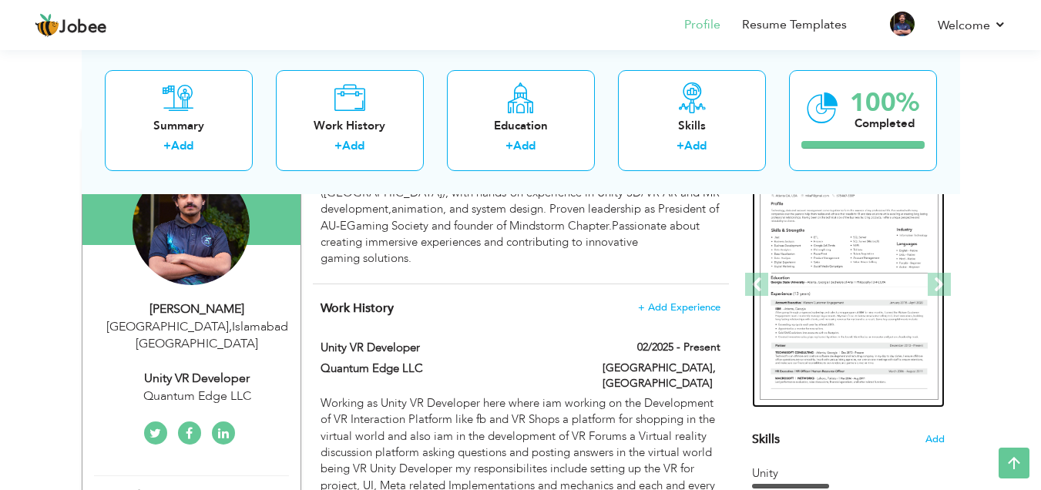
click at [848, 286] on img at bounding box center [849, 285] width 179 height 231
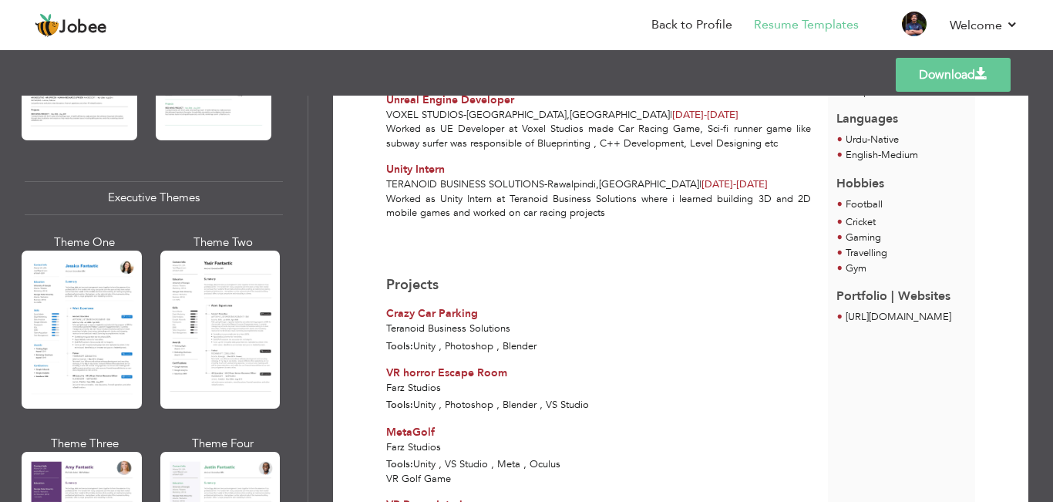
scroll to position [983, 0]
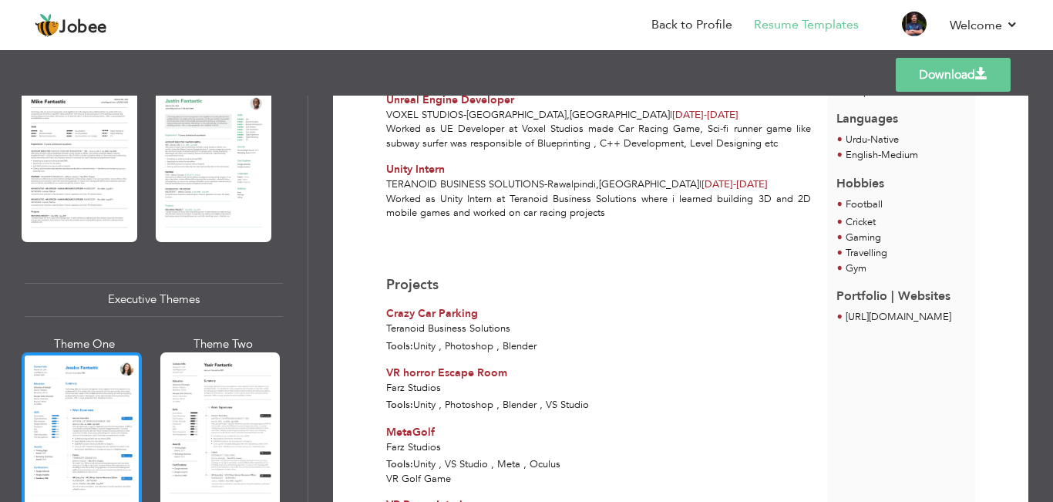
click at [74, 391] on div at bounding box center [82, 431] width 120 height 158
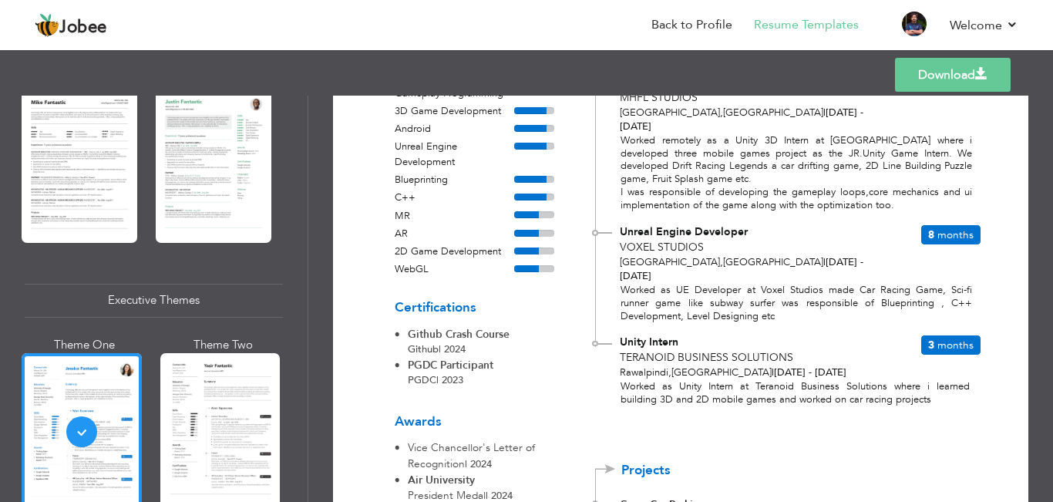
scroll to position [574, 0]
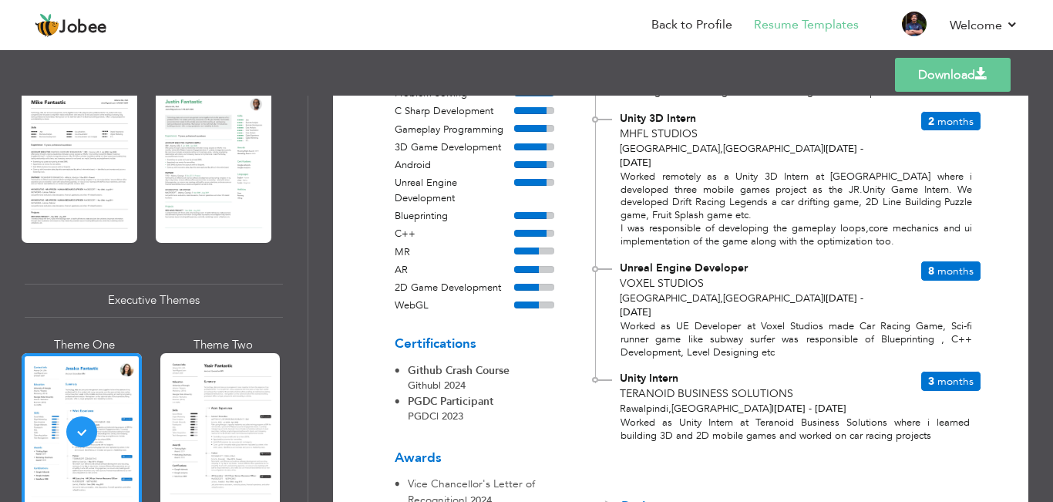
click at [939, 79] on link "Download" at bounding box center [953, 75] width 116 height 34
